Goal: Navigation & Orientation: Find specific page/section

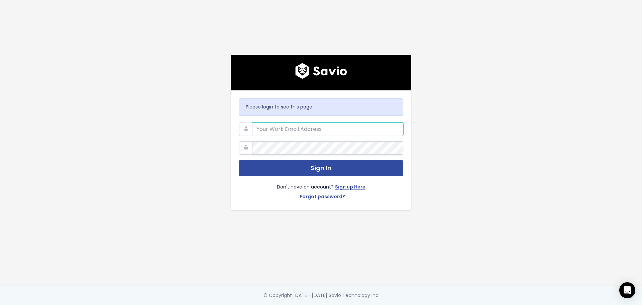
type input "patrick@sitebulb.com"
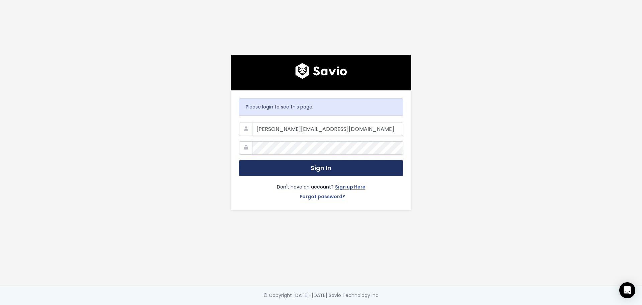
click at [316, 166] on button "Sign In" at bounding box center [321, 168] width 165 height 16
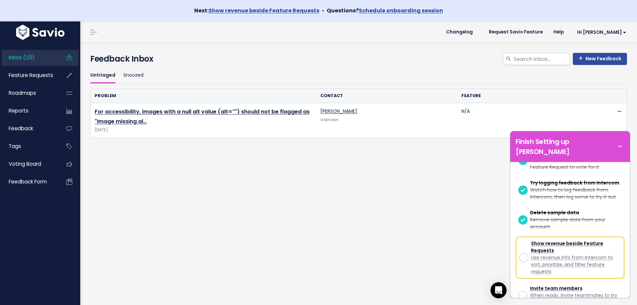
scroll to position [142, 0]
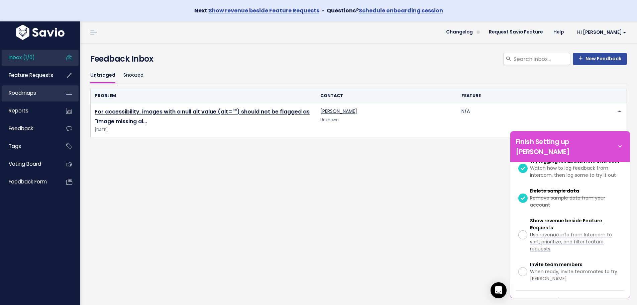
click at [41, 92] on link "Roadmaps" at bounding box center [29, 92] width 54 height 15
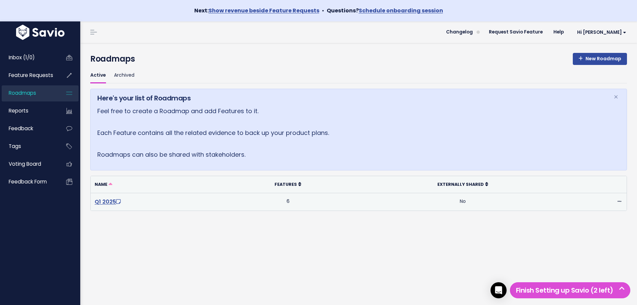
click at [107, 204] on link "Q1 2025" at bounding box center [108, 202] width 27 height 8
